Goal: Navigation & Orientation: Find specific page/section

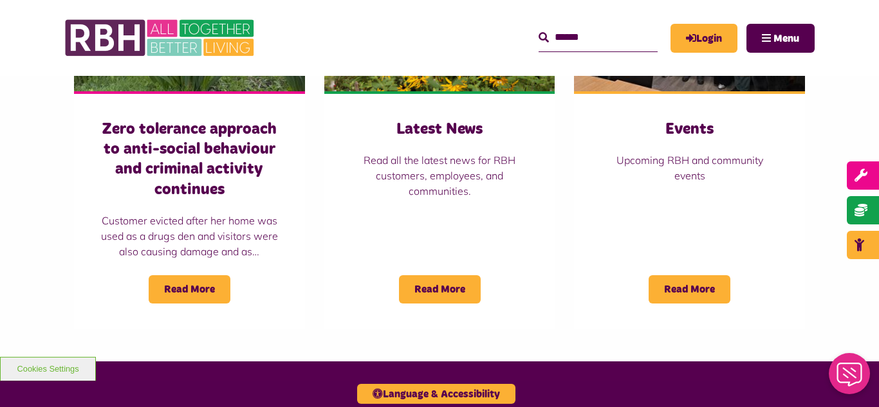
scroll to position [1029, 0]
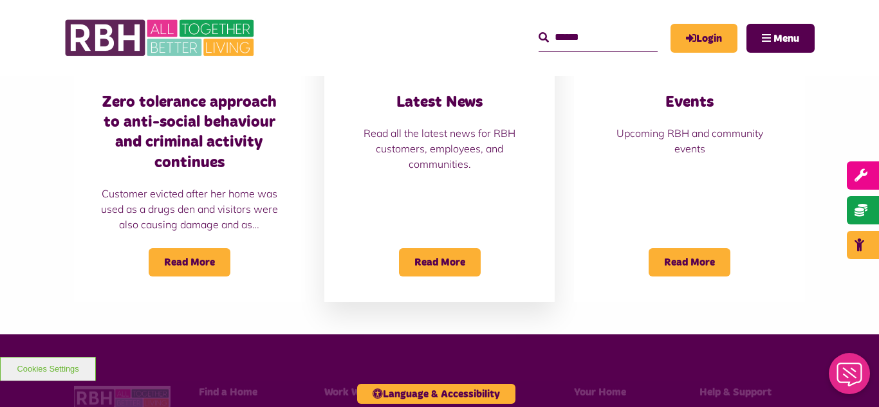
click at [414, 120] on div "Latest News Read all the latest news for RBH customers, employees, and communit…" at bounding box center [439, 132] width 179 height 79
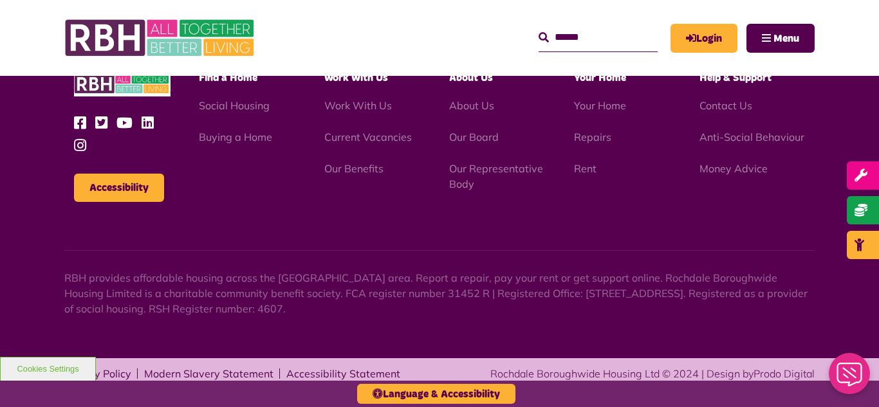
scroll to position [1400, 0]
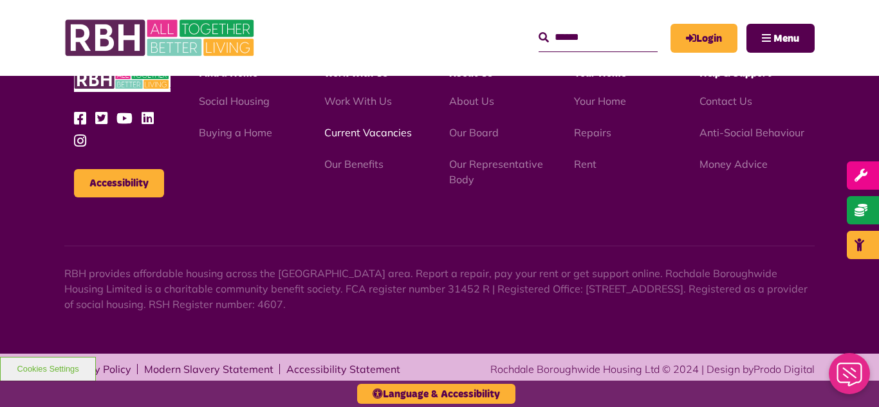
click at [358, 134] on link "Current Vacancies" at bounding box center [367, 132] width 87 height 13
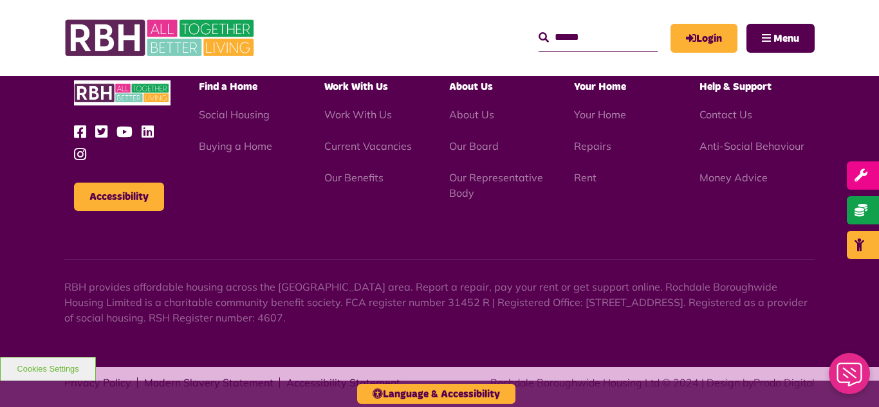
scroll to position [1512, 0]
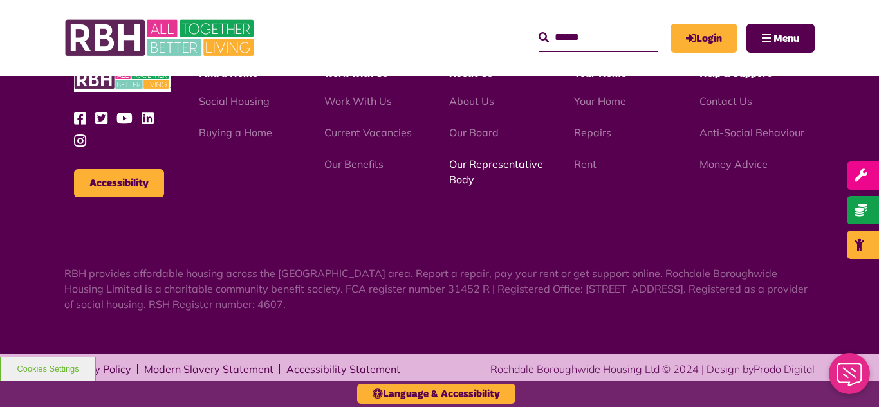
click at [482, 163] on link "Our Representative Body" at bounding box center [496, 172] width 94 height 28
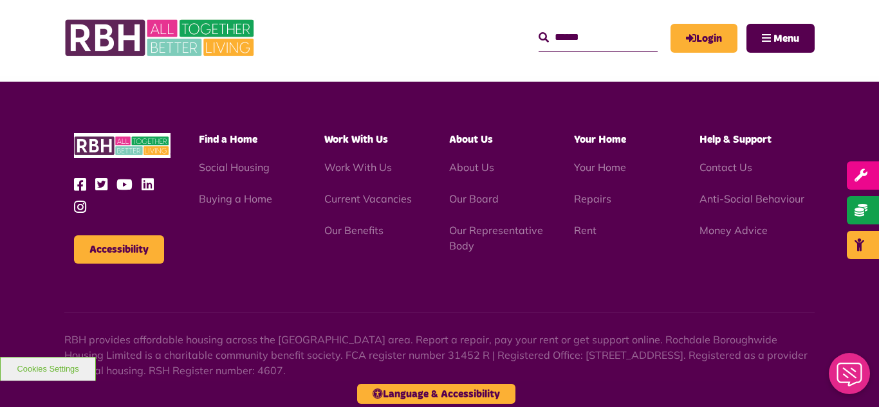
scroll to position [3734, 0]
